Goal: Navigation & Orientation: Understand site structure

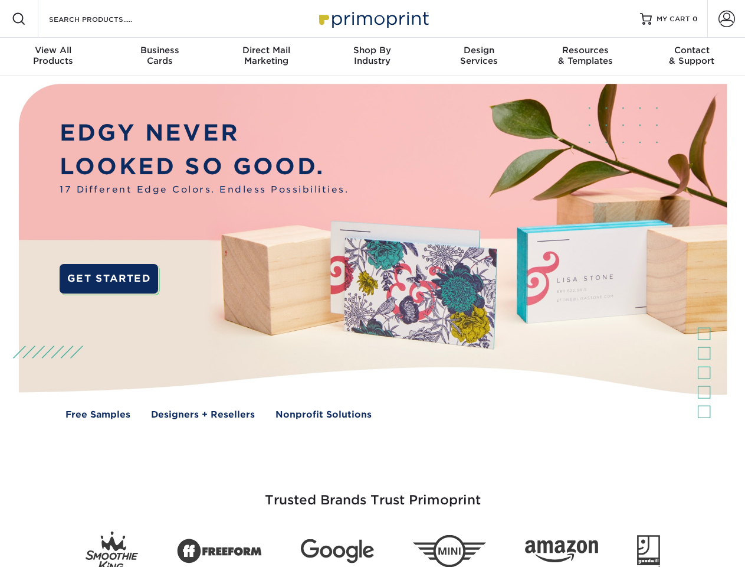
click at [372, 283] on img at bounding box center [373, 260] width 738 height 369
click at [19, 19] on span at bounding box center [19, 19] width 14 height 14
click at [726, 19] on span at bounding box center [727, 19] width 17 height 17
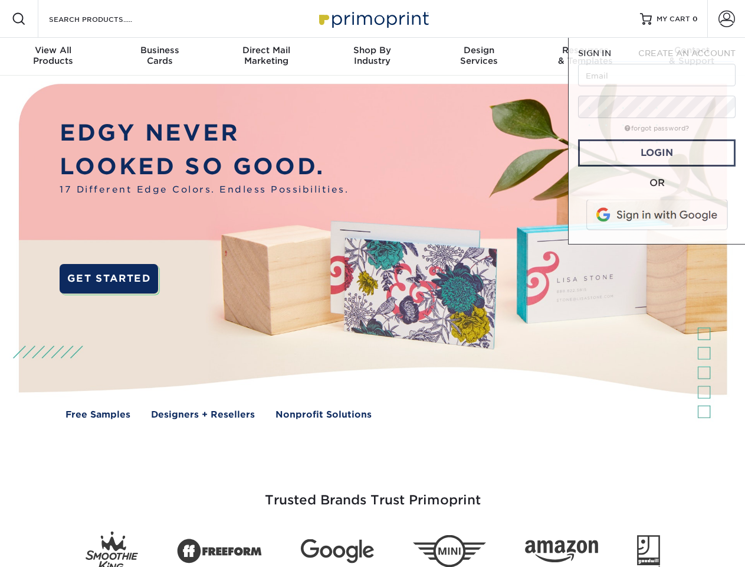
click at [53, 57] on div "View All Products" at bounding box center [53, 55] width 106 height 21
click at [159, 57] on div "Business Cards" at bounding box center [159, 55] width 106 height 21
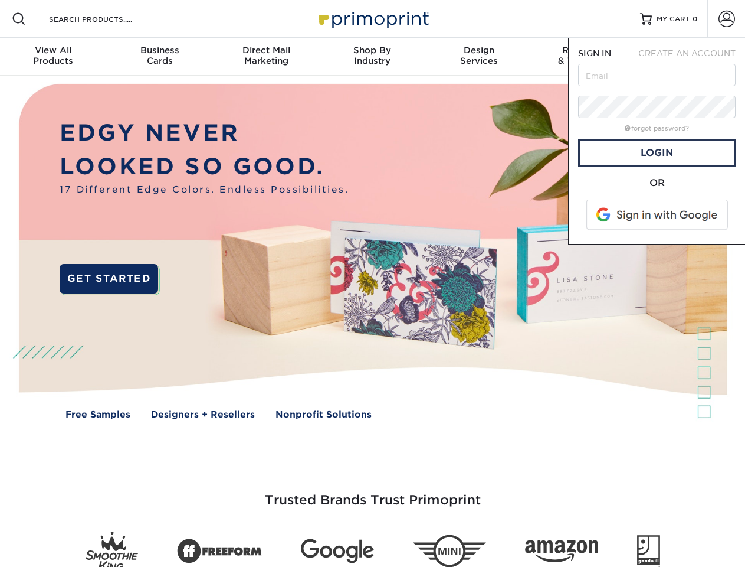
click at [266, 57] on div "Direct Mail Marketing" at bounding box center [266, 55] width 106 height 21
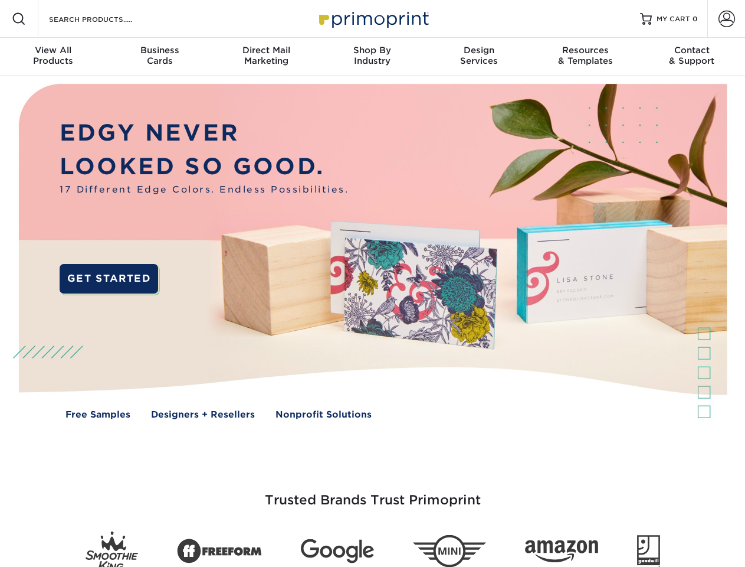
click at [372, 57] on div "Shop By Industry" at bounding box center [372, 55] width 106 height 21
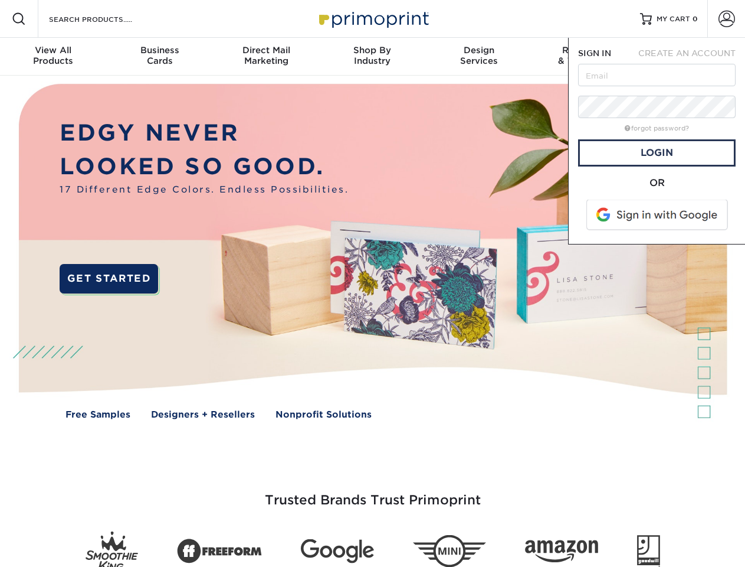
click at [479, 57] on div "Design Services" at bounding box center [479, 55] width 106 height 21
click at [585, 57] on nav "Resources Menu Search Products Account SIGN IN CREATE AN ACCOUNT forgot passwor…" at bounding box center [372, 38] width 745 height 76
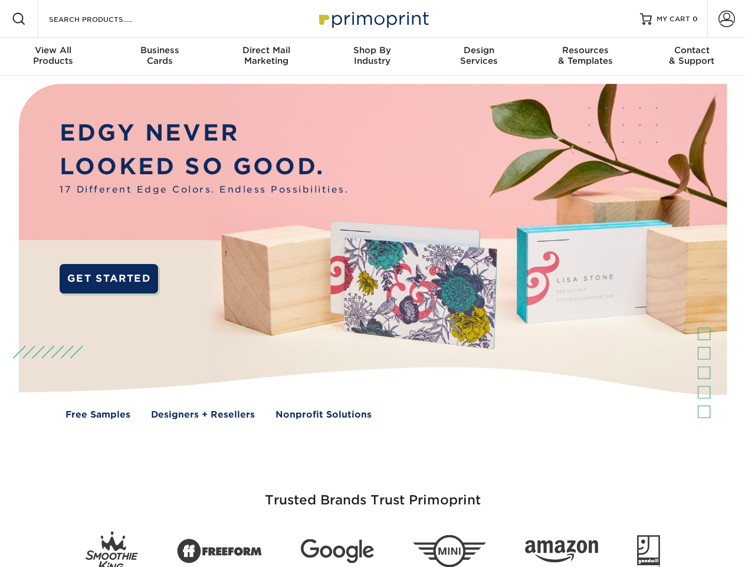
click at [692, 57] on div "Contact & Support" at bounding box center [692, 55] width 106 height 21
